Goal: Task Accomplishment & Management: Use online tool/utility

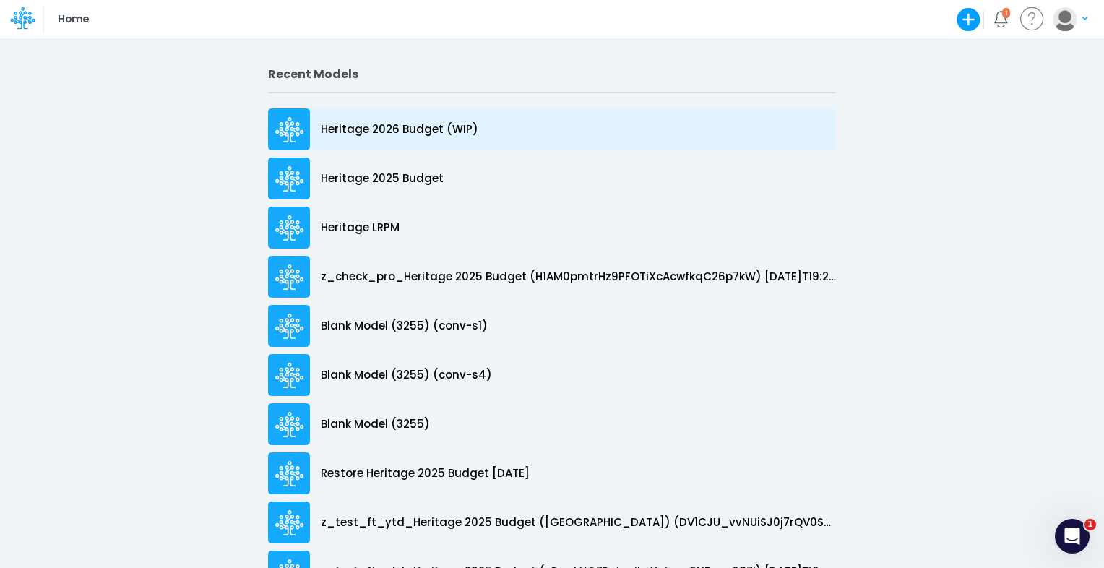
click at [397, 123] on p "Heritage 2026 Budget (WIP)" at bounding box center [399, 129] width 157 height 17
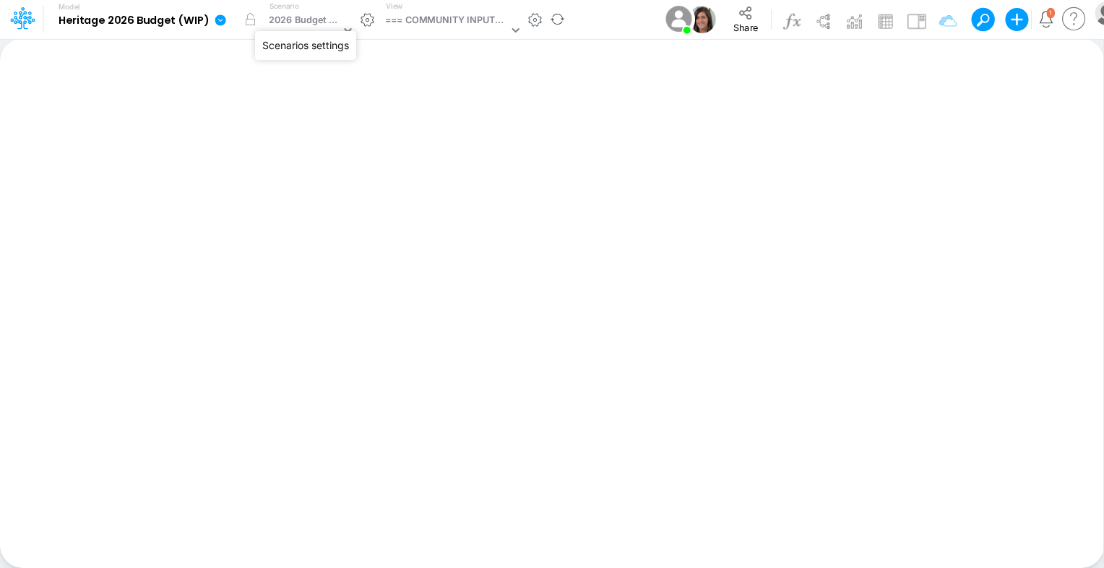
click at [365, 22] on button "button" at bounding box center [367, 19] width 15 height 15
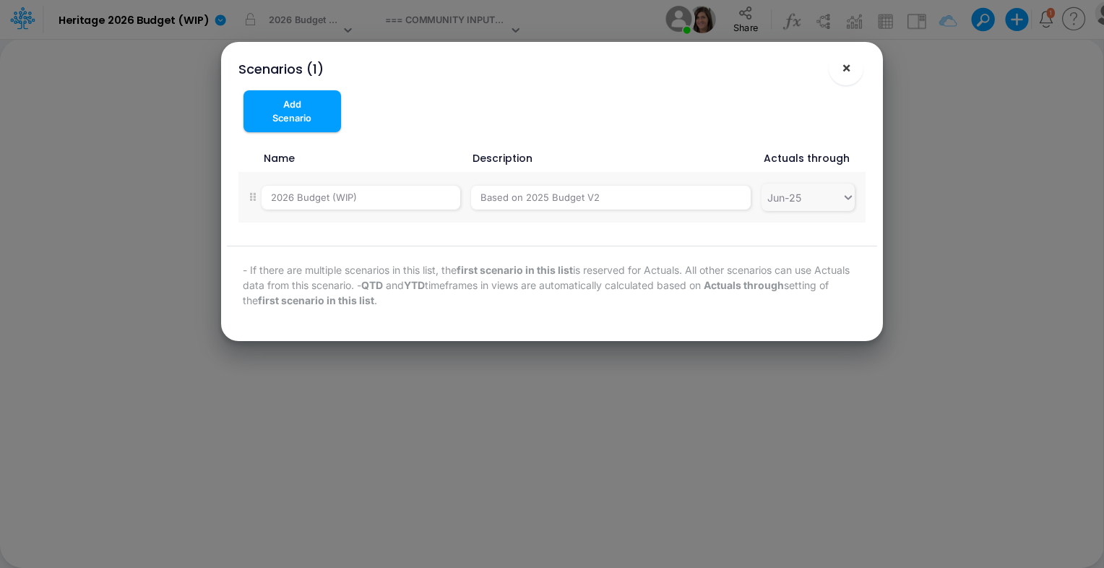
click at [850, 65] on span "×" at bounding box center [846, 67] width 9 height 17
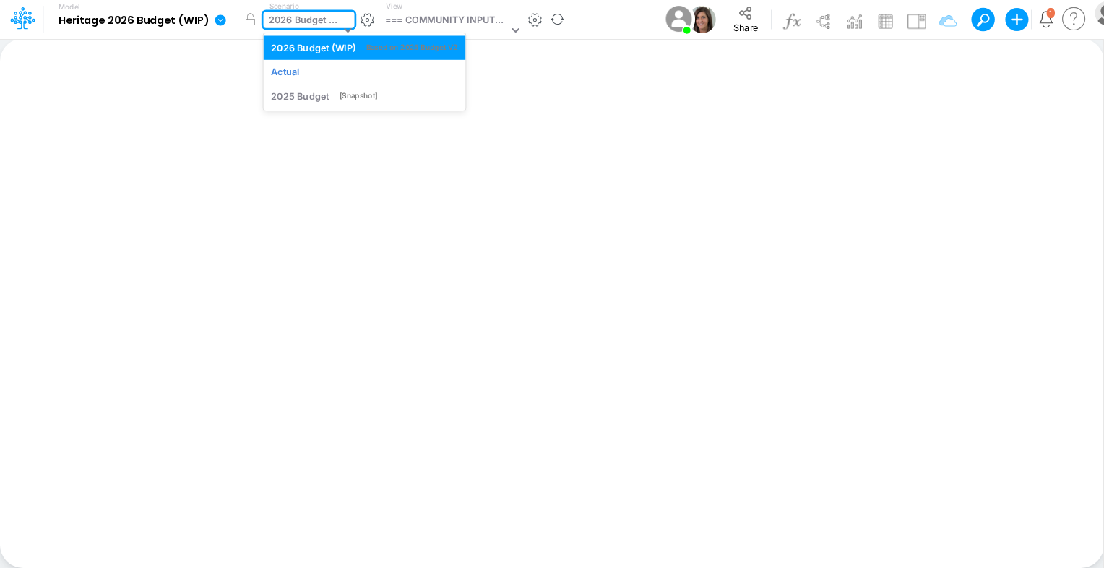
click at [275, 18] on div "2026 Budget (WIP)" at bounding box center [305, 21] width 72 height 17
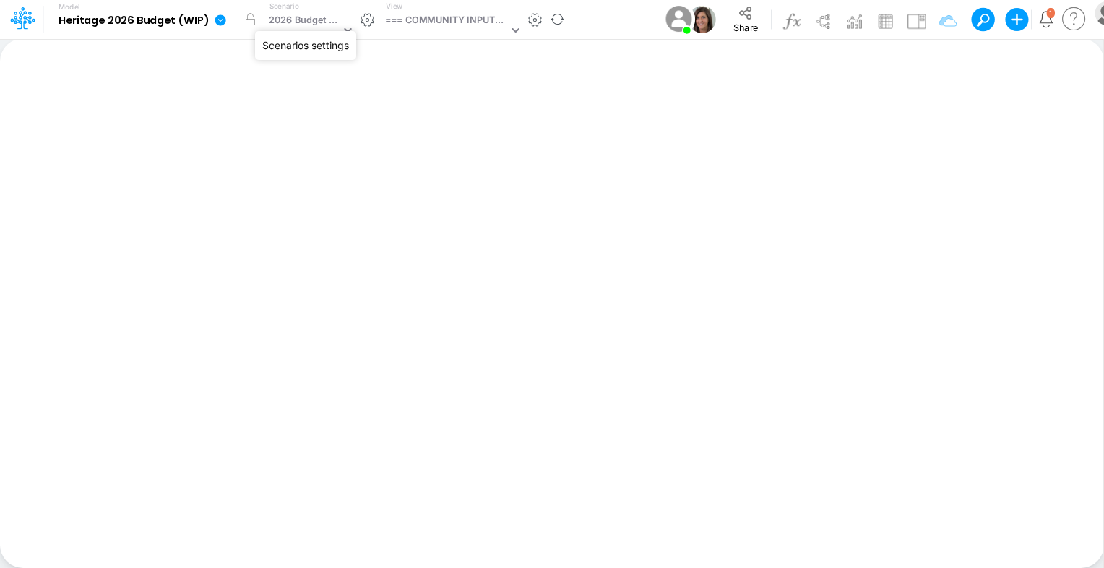
click at [364, 18] on button "button" at bounding box center [367, 19] width 15 height 15
